Goal: Transaction & Acquisition: Download file/media

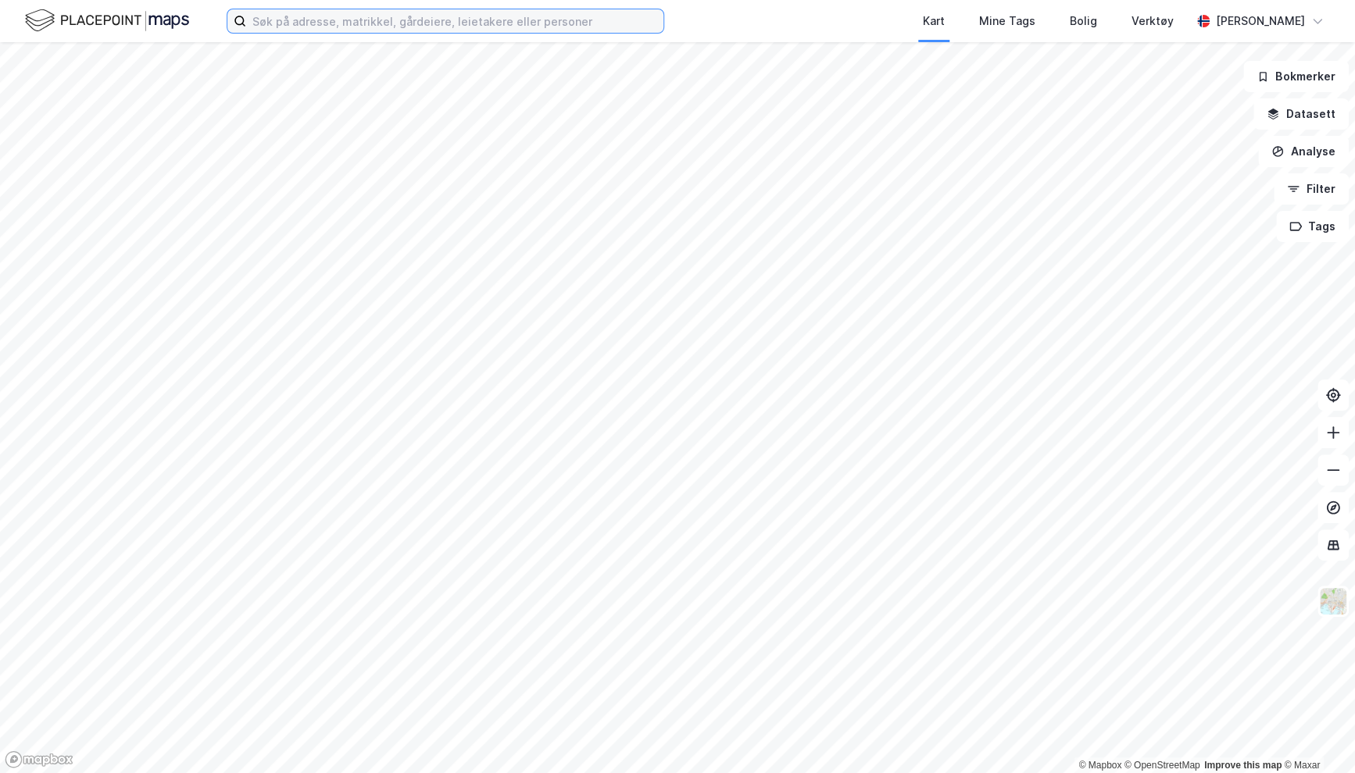
click at [334, 23] on input at bounding box center [454, 20] width 417 height 23
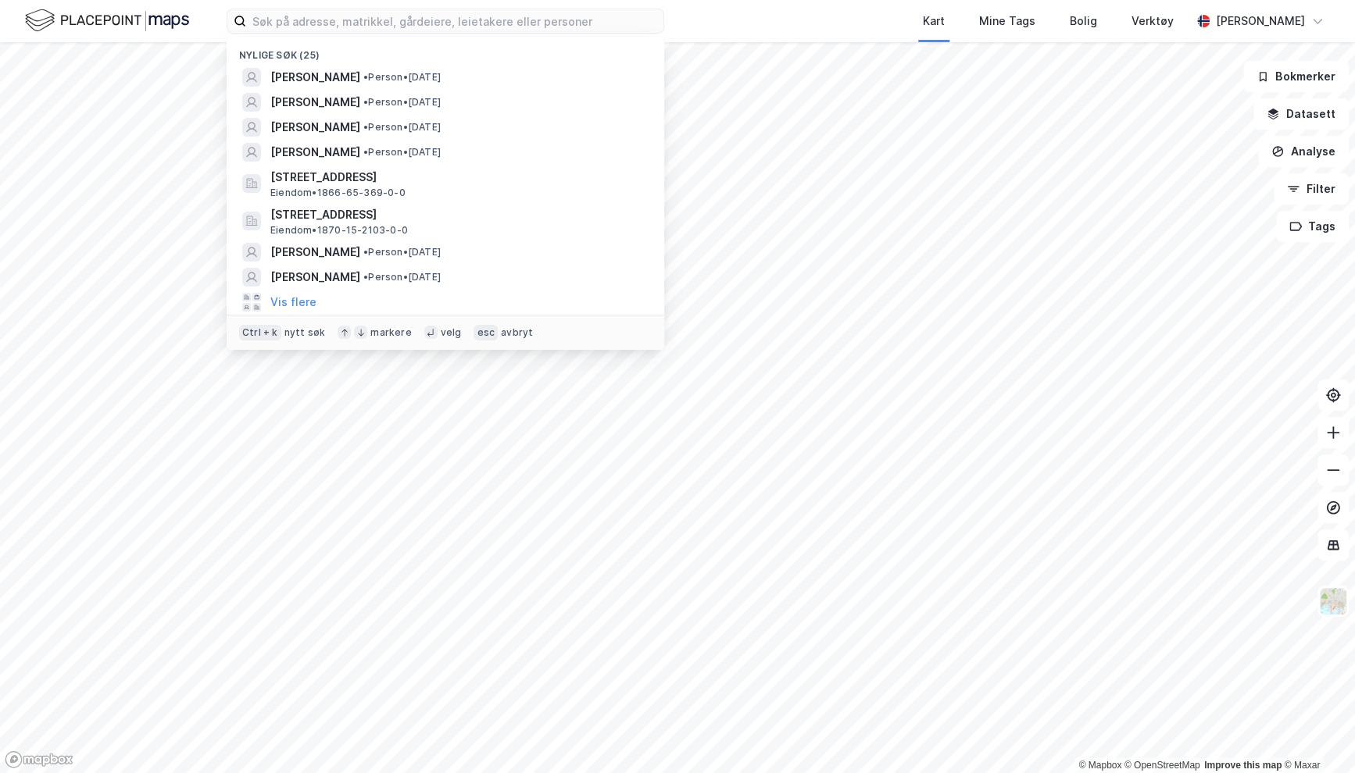
click at [162, 27] on img at bounding box center [107, 20] width 164 height 27
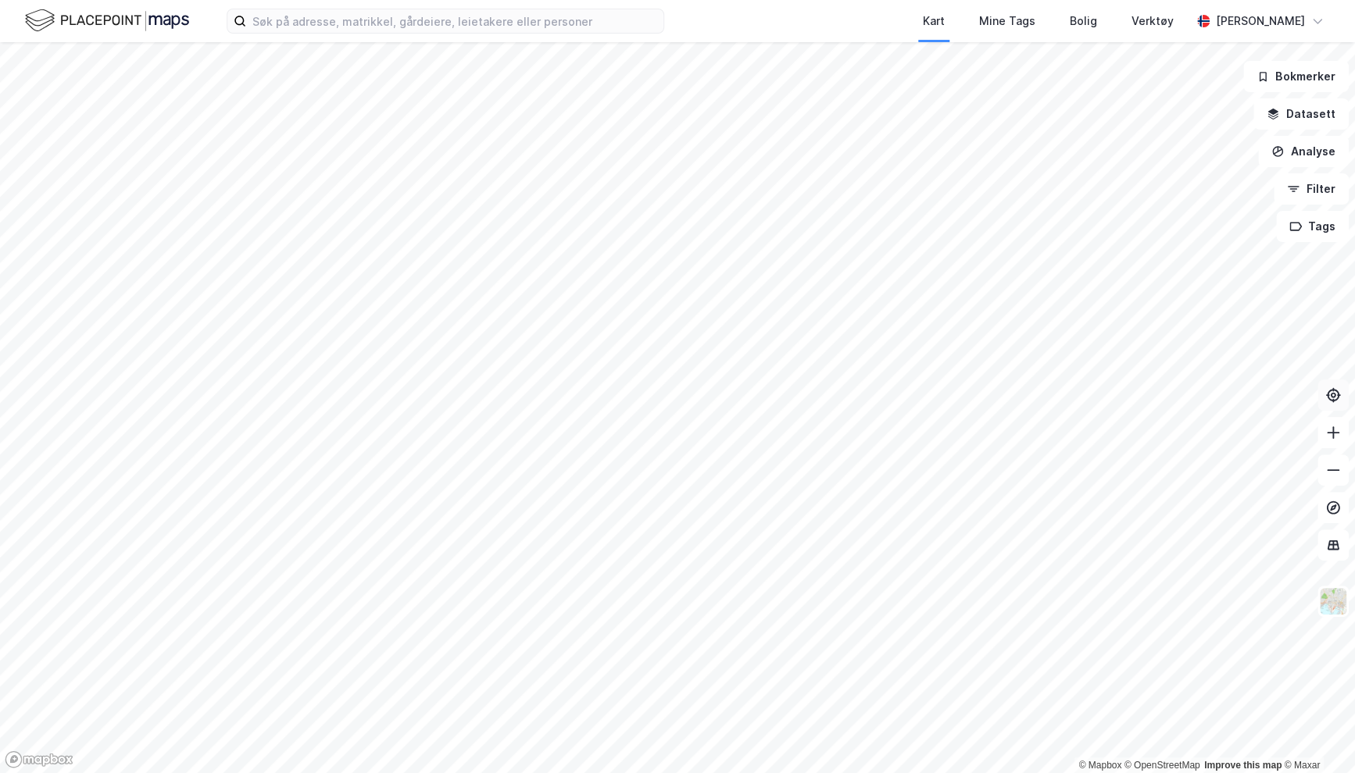
click at [1347, 398] on button at bounding box center [1332, 395] width 31 height 31
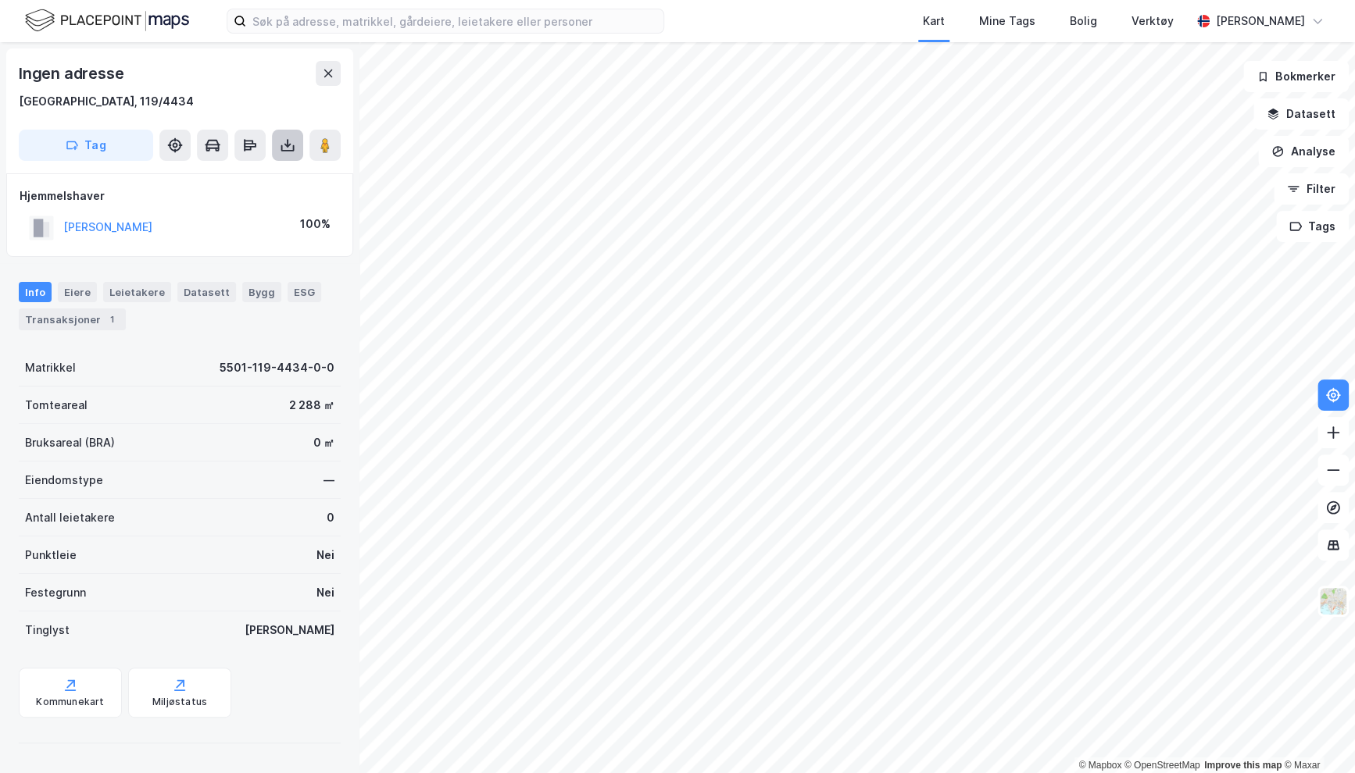
click at [287, 148] on icon at bounding box center [288, 145] width 16 height 16
click at [217, 176] on div "Last ned grunnbok" at bounding box center [210, 176] width 91 height 12
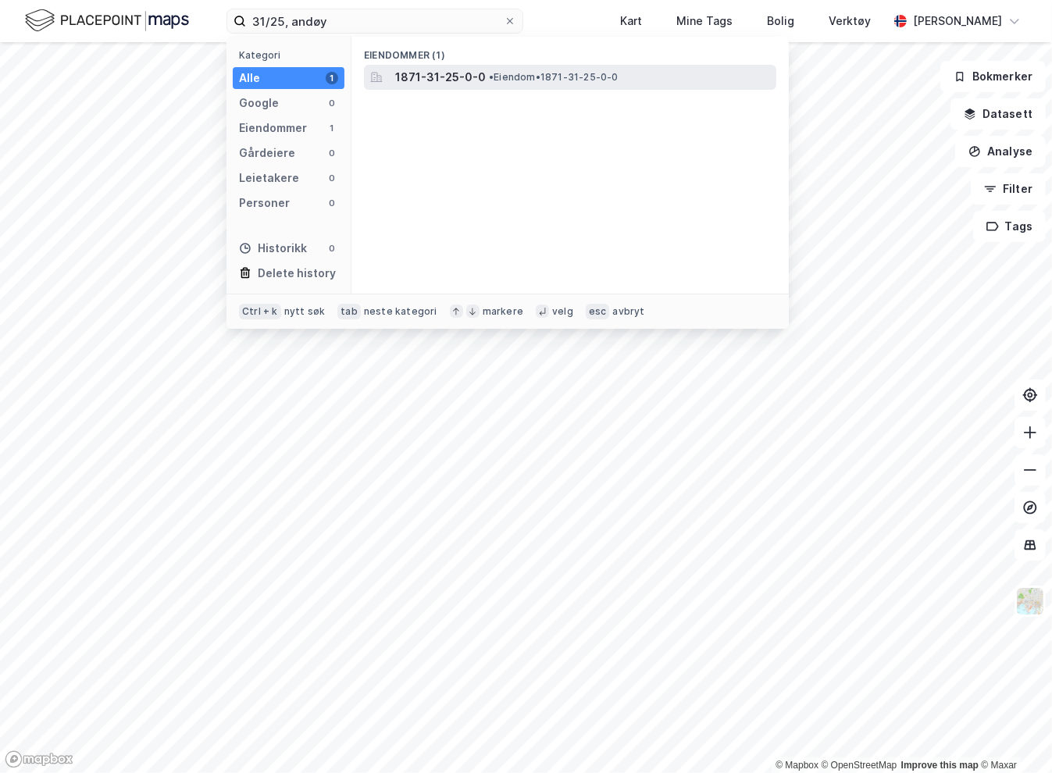
type input "31/25, andøy"
click at [437, 84] on span "1871-31-25-0-0" at bounding box center [440, 77] width 91 height 19
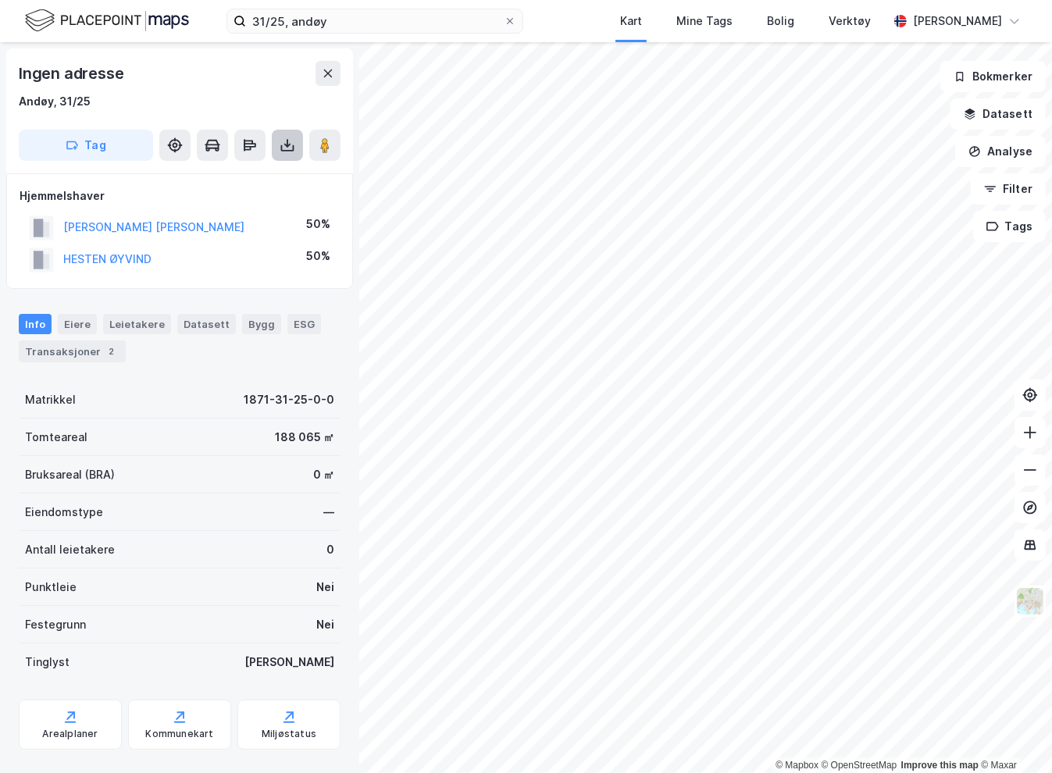
click at [287, 146] on icon at bounding box center [288, 143] width 2 height 9
click at [229, 176] on div "Last ned grunnbok" at bounding box center [210, 176] width 91 height 12
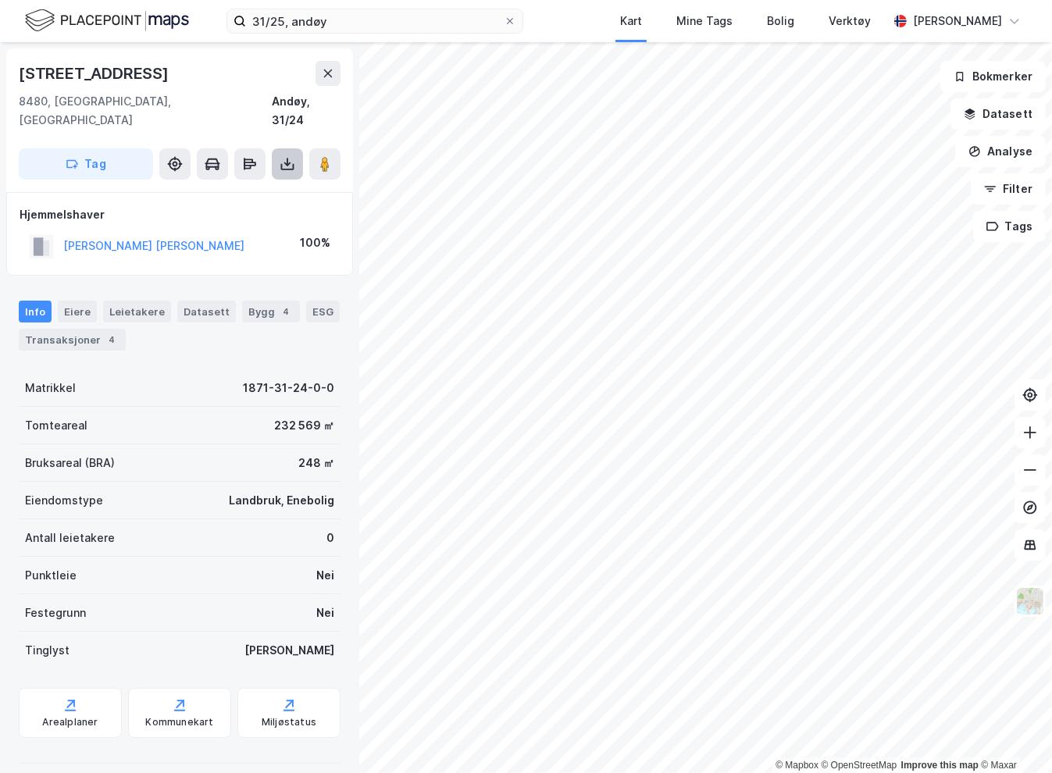
click at [294, 164] on icon at bounding box center [287, 167] width 13 height 6
click at [234, 189] on div "Last ned grunnbok" at bounding box center [210, 195] width 91 height 12
